Goal: Task Accomplishment & Management: Use online tool/utility

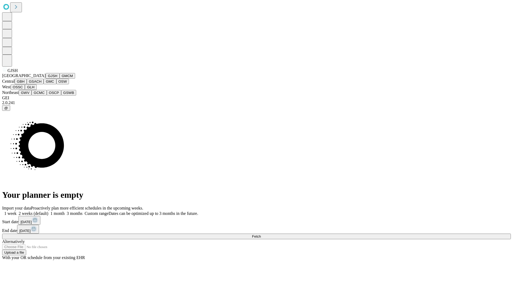
click at [46, 79] on button "GJSH" at bounding box center [53, 76] width 14 height 6
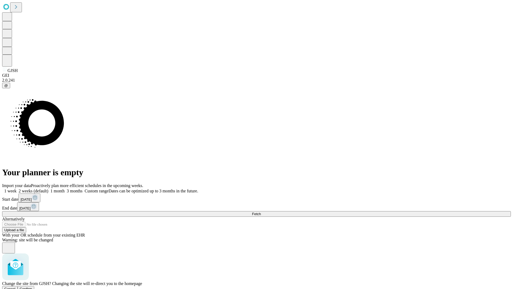
click at [32, 287] on span "Confirm" at bounding box center [26, 289] width 13 height 4
click at [17, 189] on label "1 week" at bounding box center [9, 191] width 14 height 5
click at [261, 212] on span "Fetch" at bounding box center [256, 214] width 9 height 4
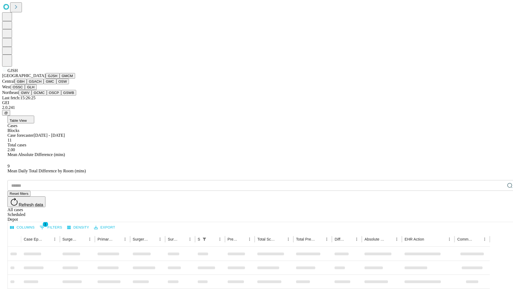
click at [60, 79] on button "GMCM" at bounding box center [68, 76] width 16 height 6
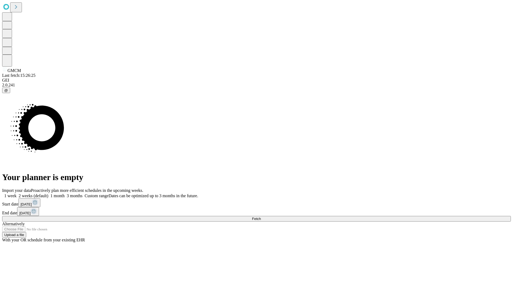
click at [17, 193] on label "1 week" at bounding box center [9, 195] width 14 height 5
click at [261, 217] on span "Fetch" at bounding box center [256, 219] width 9 height 4
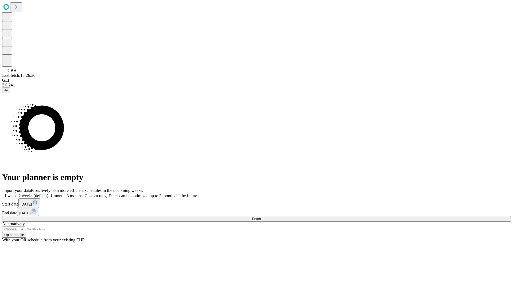
click at [17, 193] on label "1 week" at bounding box center [9, 195] width 14 height 5
click at [261, 217] on span "Fetch" at bounding box center [256, 219] width 9 height 4
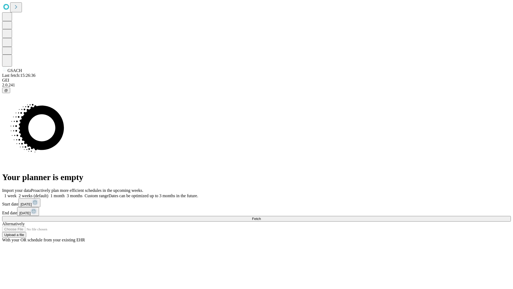
click at [17, 193] on label "1 week" at bounding box center [9, 195] width 14 height 5
click at [261, 217] on span "Fetch" at bounding box center [256, 219] width 9 height 4
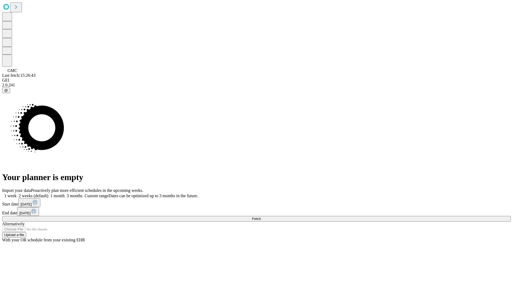
click at [261, 217] on span "Fetch" at bounding box center [256, 219] width 9 height 4
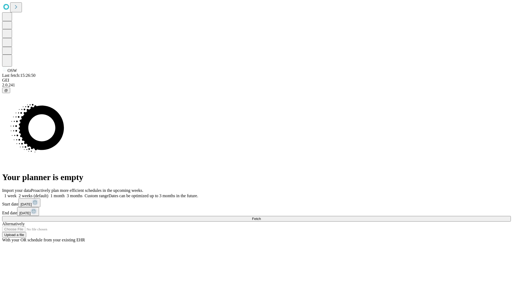
click at [17, 193] on label "1 week" at bounding box center [9, 195] width 14 height 5
click at [261, 217] on span "Fetch" at bounding box center [256, 219] width 9 height 4
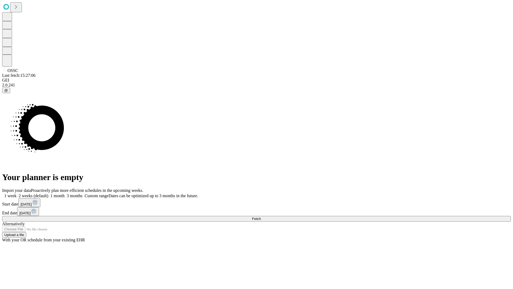
click at [261, 217] on span "Fetch" at bounding box center [256, 219] width 9 height 4
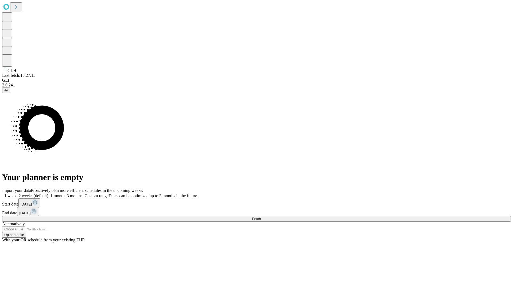
click at [261, 217] on span "Fetch" at bounding box center [256, 219] width 9 height 4
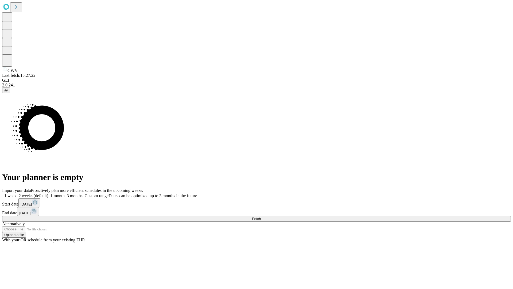
click at [261, 217] on span "Fetch" at bounding box center [256, 219] width 9 height 4
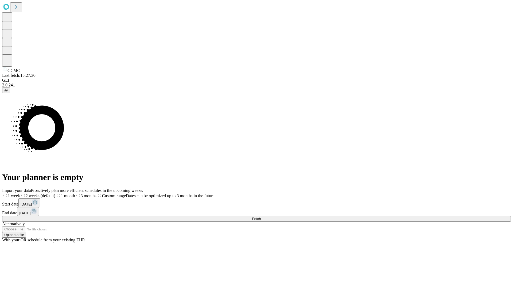
click at [20, 193] on label "1 week" at bounding box center [11, 195] width 18 height 5
click at [261, 217] on span "Fetch" at bounding box center [256, 219] width 9 height 4
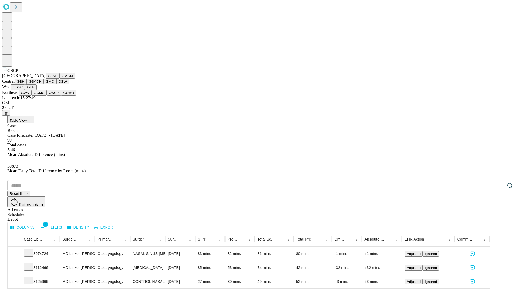
click at [61, 95] on button "GSWB" at bounding box center [68, 93] width 15 height 6
